Goal: Task Accomplishment & Management: Manage account settings

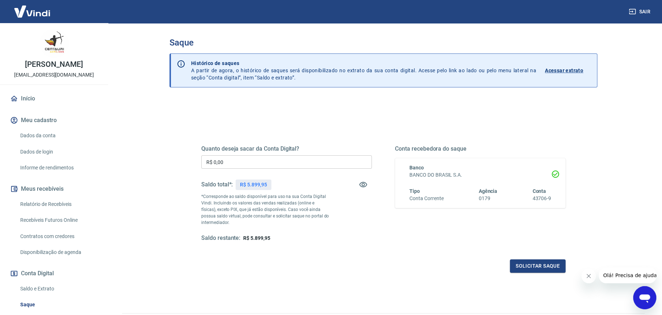
drag, startPoint x: 19, startPoint y: 97, endPoint x: 44, endPoint y: 98, distance: 25.7
click at [19, 97] on link "Início" at bounding box center [54, 99] width 91 height 16
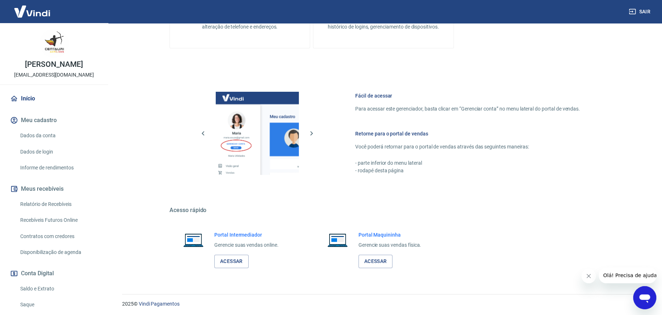
scroll to position [247, 0]
click at [240, 256] on link "Acessar" at bounding box center [231, 260] width 34 height 13
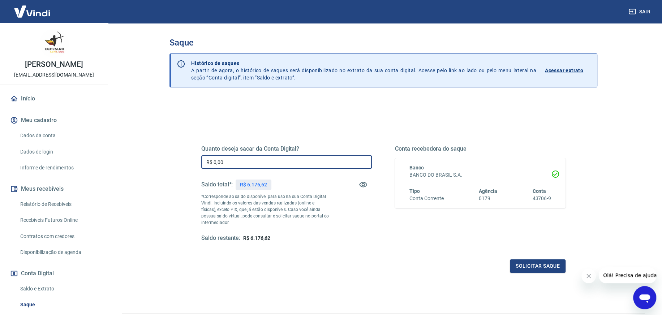
click at [241, 162] on input "R$ 0,00" at bounding box center [286, 161] width 171 height 13
type input "R$ 6.176,62"
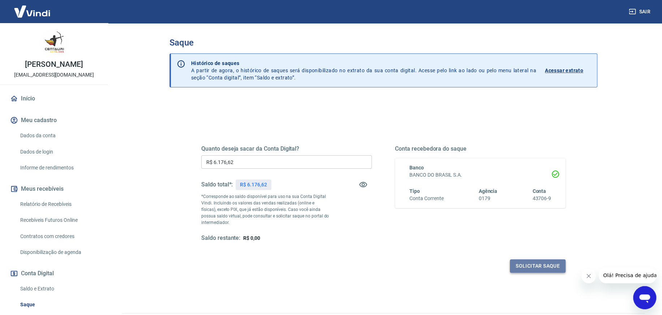
click at [546, 265] on button "Solicitar saque" at bounding box center [538, 265] width 56 height 13
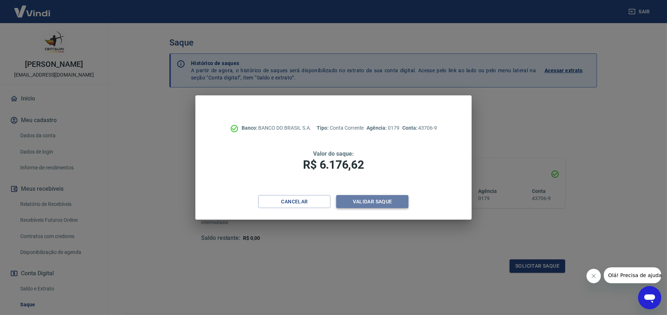
click at [364, 201] on button "Validar saque" at bounding box center [372, 201] width 72 height 13
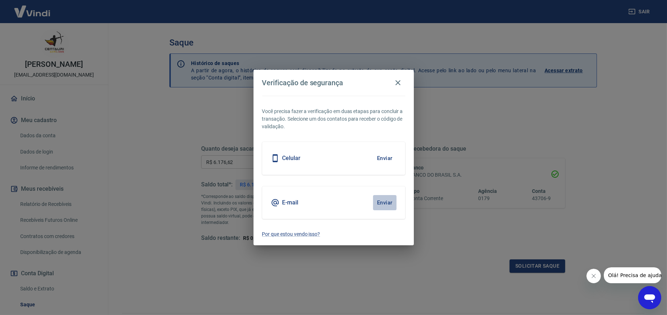
click at [384, 200] on button "Enviar" at bounding box center [384, 202] width 23 height 15
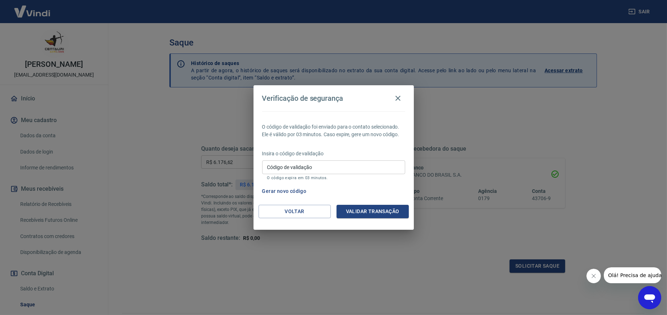
click at [285, 168] on input "Código de validação" at bounding box center [333, 166] width 143 height 13
type input "371942"
click at [375, 211] on button "Validar transação" at bounding box center [373, 211] width 72 height 13
